Goal: Information Seeking & Learning: Check status

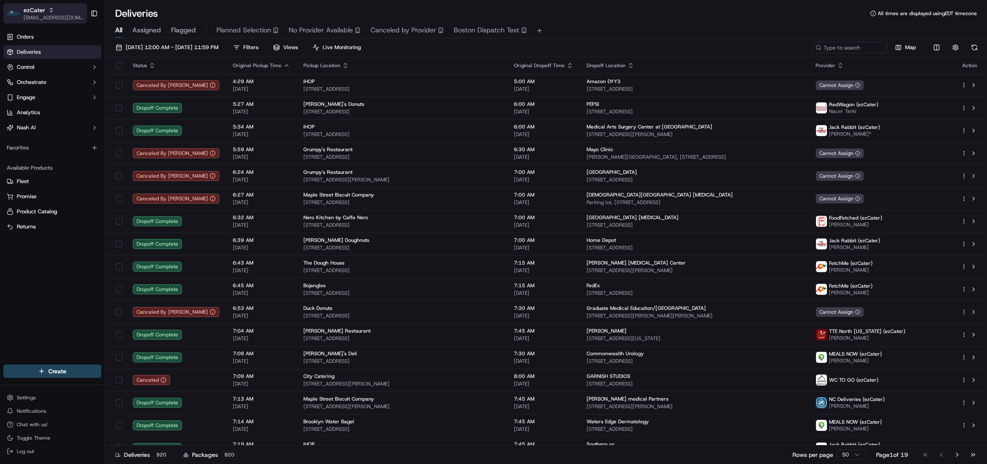
click at [28, 13] on span "ezCater" at bounding box center [34, 10] width 21 height 8
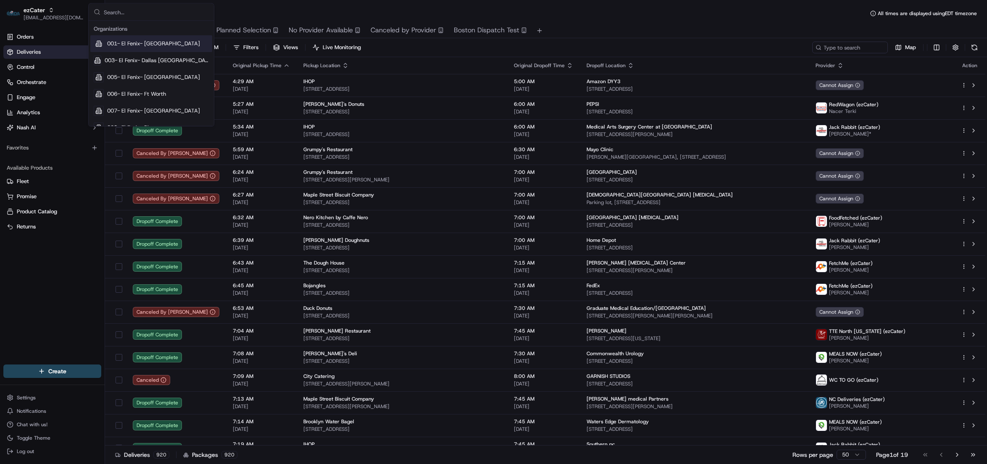
click at [123, 16] on input "text" at bounding box center [156, 12] width 105 height 17
type input "republic"
click at [137, 62] on span "Republic Of Pie" at bounding box center [126, 61] width 38 height 8
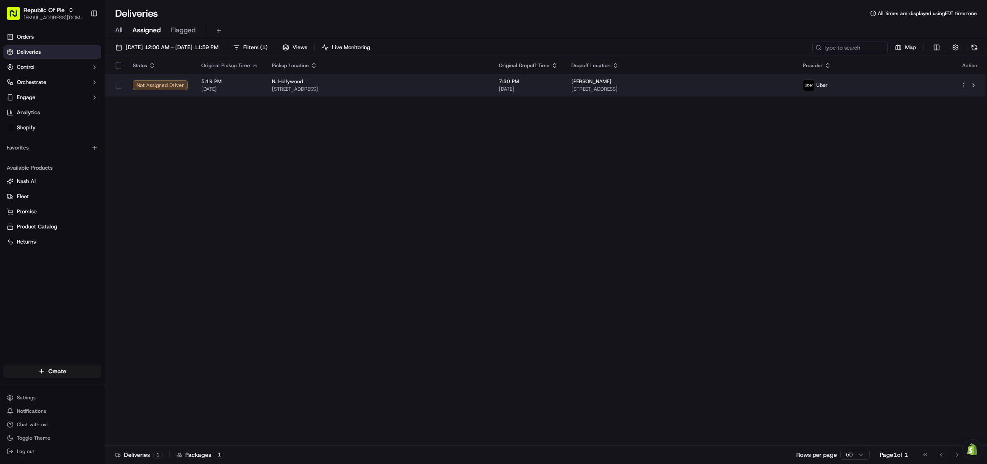
click at [653, 84] on div "Roberta Ginsburg" at bounding box center [680, 81] width 218 height 7
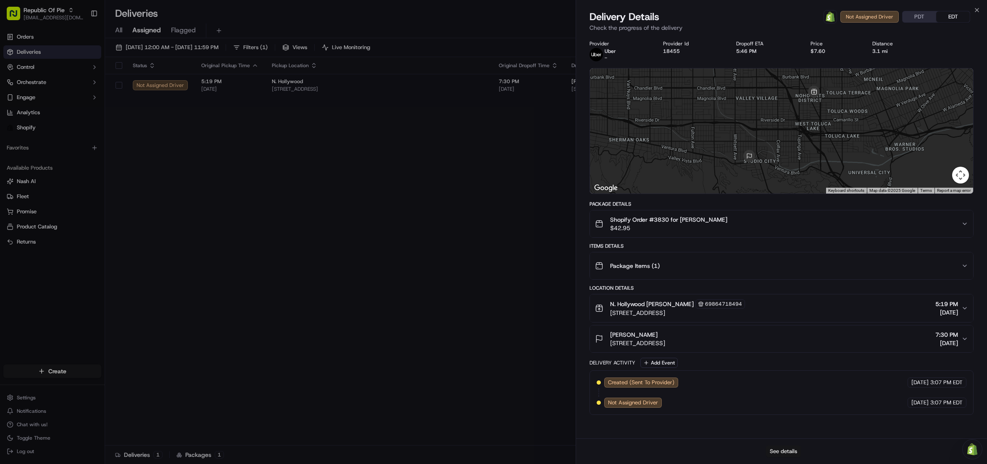
click at [785, 450] on button "See details" at bounding box center [783, 452] width 35 height 12
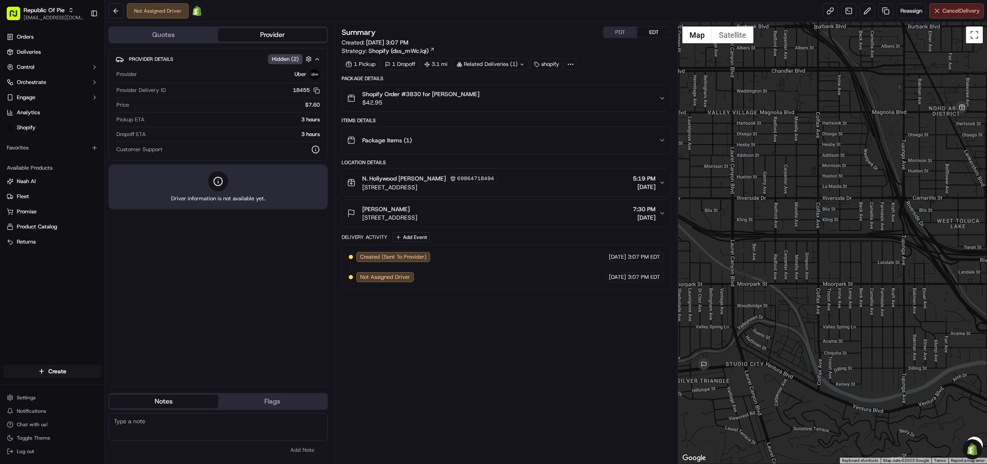
click at [948, 15] on button "Cancel Delivery" at bounding box center [956, 10] width 54 height 15
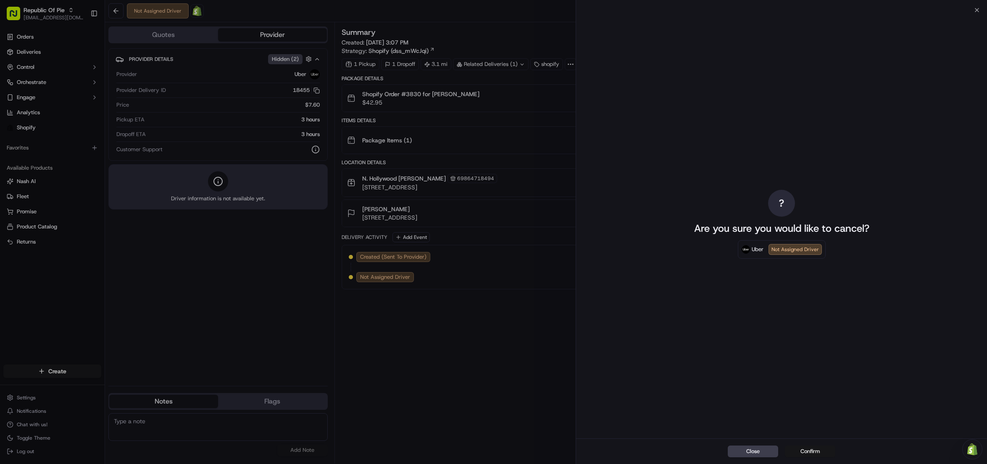
click at [813, 454] on button "Confirm" at bounding box center [810, 452] width 50 height 12
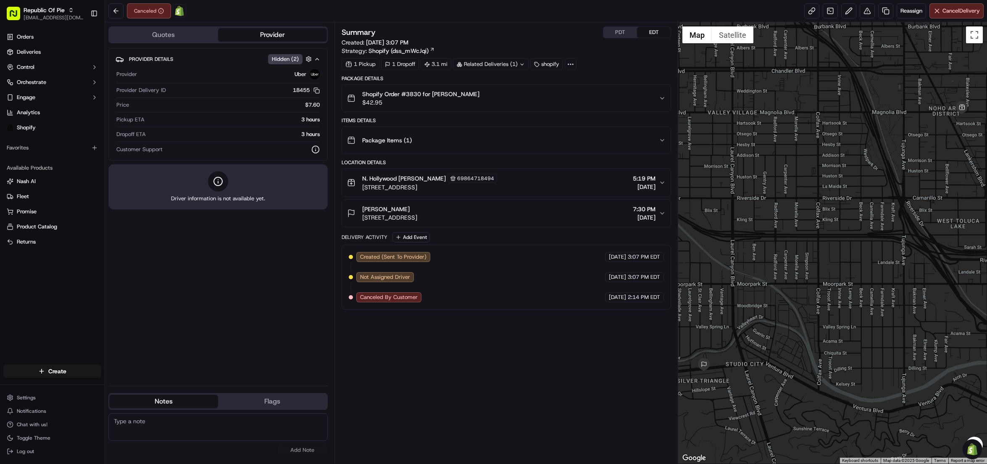
click at [514, 368] on div "Summary PDT EDT Created: 09/19/2025 3:07 PM Strategy: Shopify (dss_mWcJqi) 1 Pi…" at bounding box center [506, 242] width 330 height 433
click at [627, 450] on div "Summary PDT EDT Created: 09/19/2025 3:07 PM Strategy: Shopify (dss_mWcJqi) 1 Pi…" at bounding box center [506, 242] width 330 height 433
click at [22, 9] on button "Republic Of Pie jespique@nashhelp.com" at bounding box center [45, 13] width 84 height 20
type input "acme floral"
click at [160, 42] on div "Acme Floral" at bounding box center [151, 43] width 122 height 17
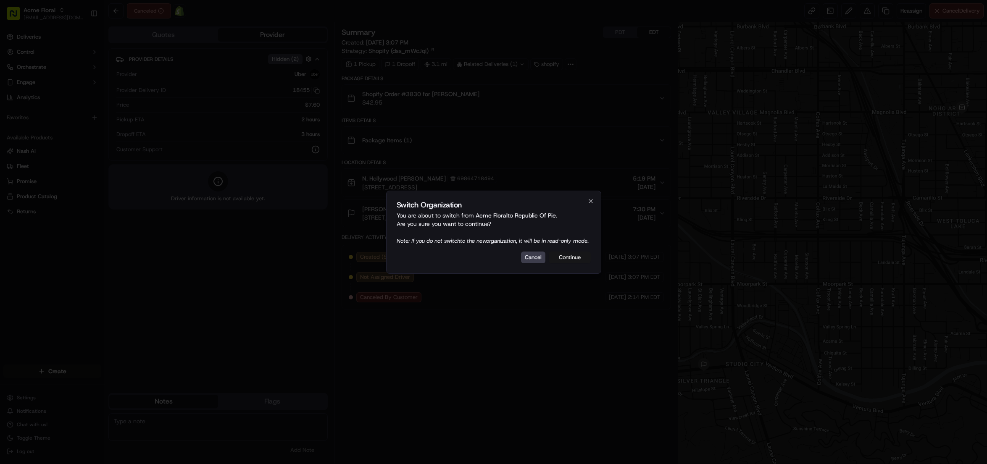
click at [571, 257] on button "Continue" at bounding box center [570, 258] width 42 height 12
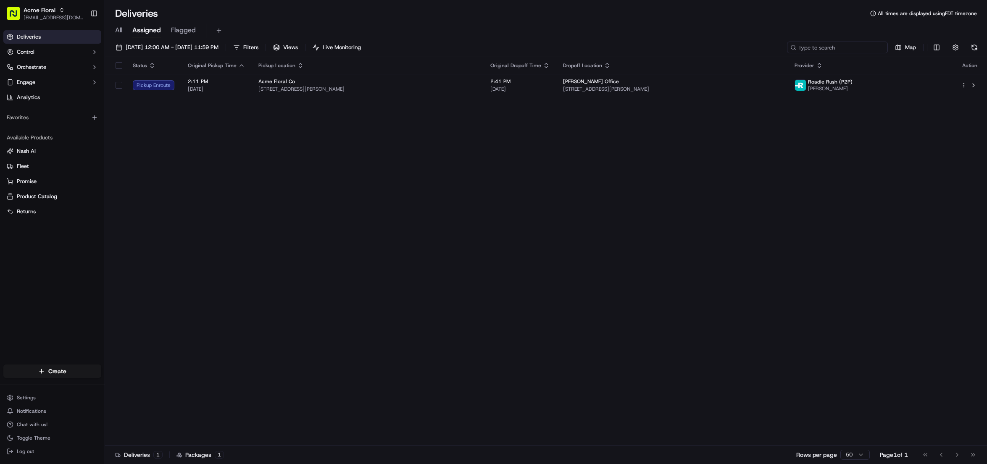
click at [832, 48] on input at bounding box center [837, 48] width 101 height 12
paste input "107926941"
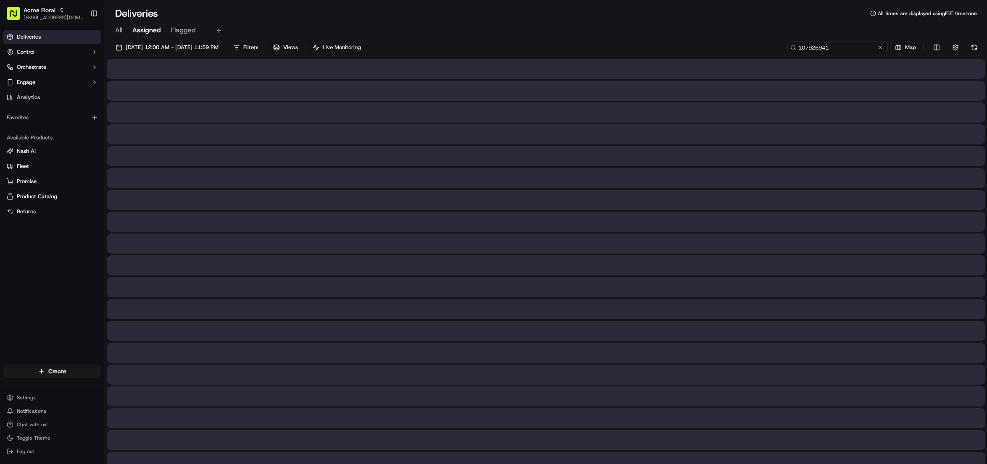
type input "107926941"
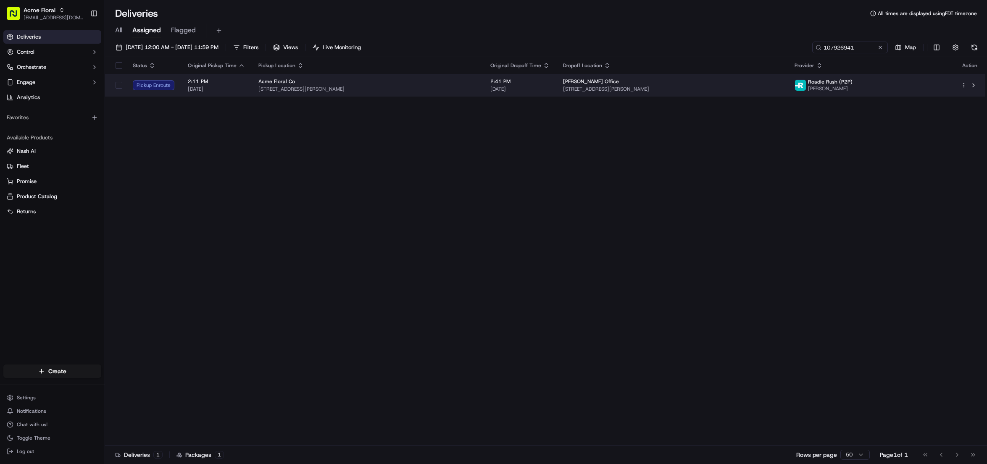
click at [646, 91] on span "[STREET_ADDRESS][PERSON_NAME]" at bounding box center [672, 89] width 218 height 7
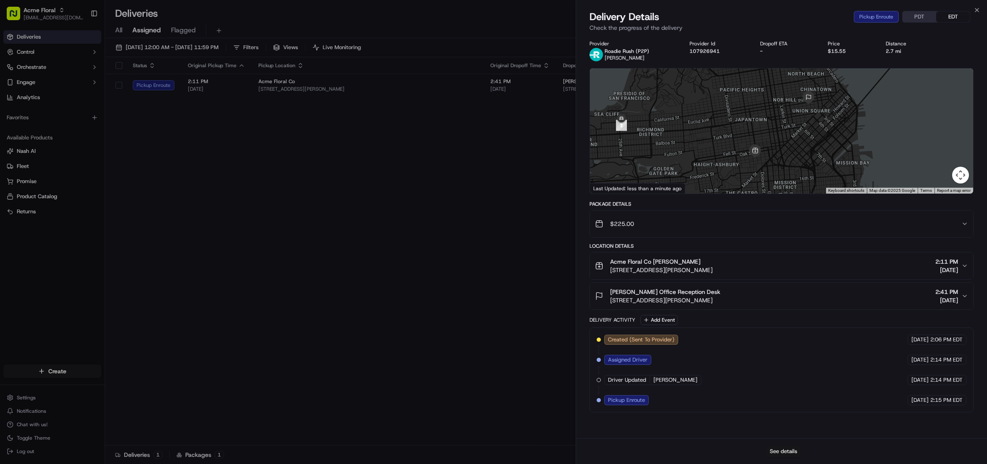
click at [785, 452] on button "See details" at bounding box center [783, 452] width 35 height 12
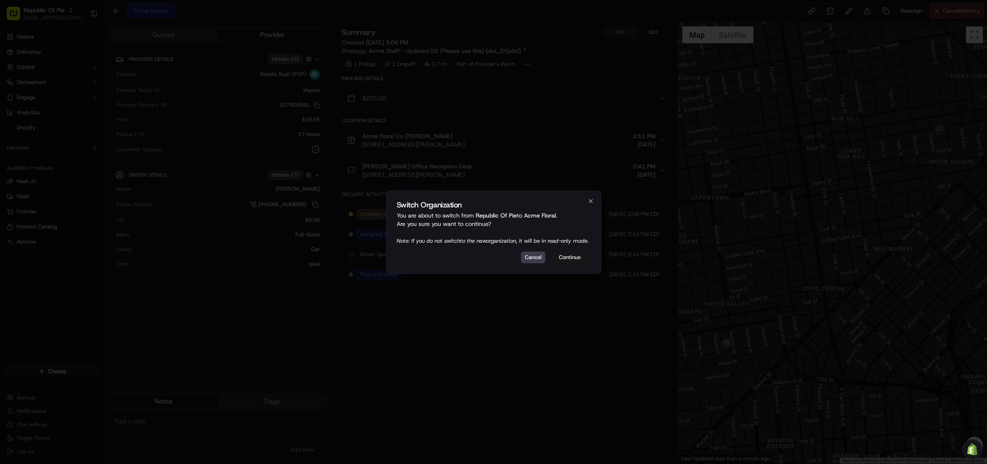
click at [571, 261] on button "Continue" at bounding box center [570, 258] width 42 height 12
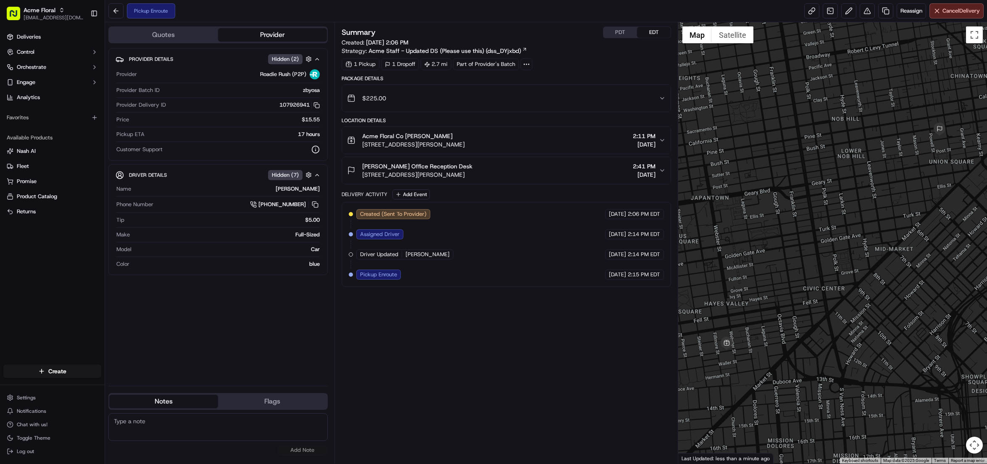
click at [171, 32] on button "Quotes" at bounding box center [163, 34] width 109 height 13
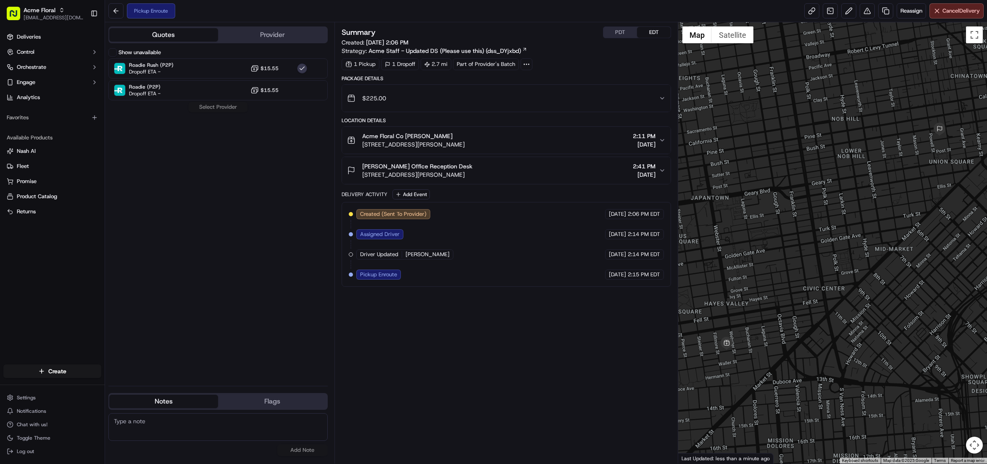
click at [113, 55] on button "Show unavailable" at bounding box center [112, 52] width 8 height 8
click at [537, 452] on div "Summary PDT EDT Created: 09/22/2025 2:06 PM Strategy: Acme Staff - Updated DS (…" at bounding box center [506, 242] width 330 height 433
